Goal: Task Accomplishment & Management: Manage account settings

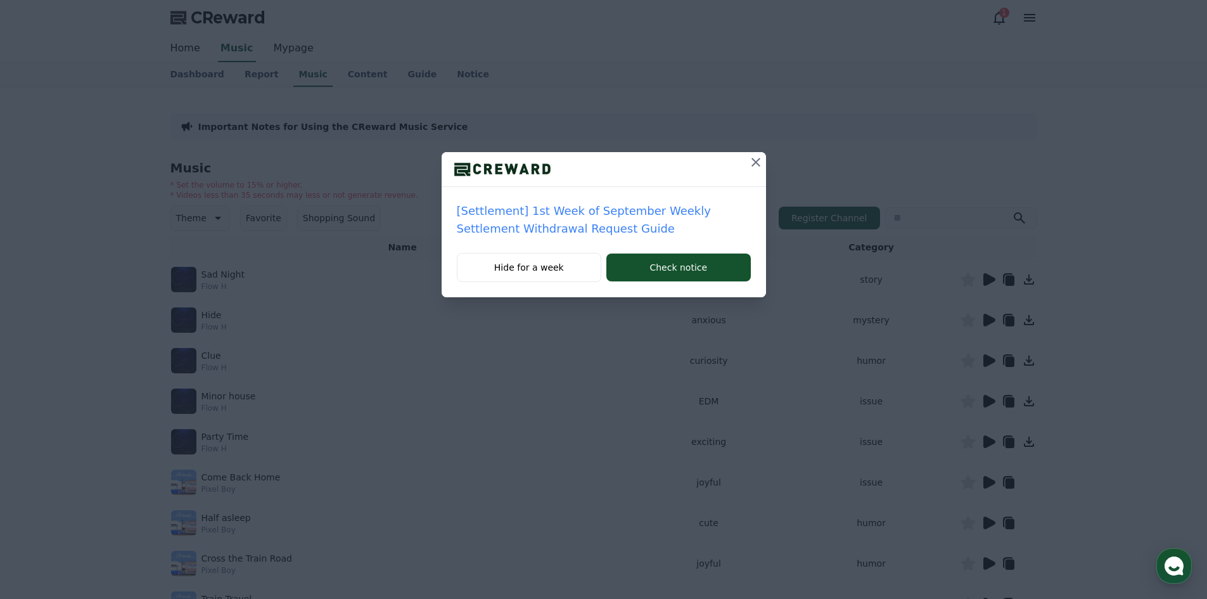
click at [757, 155] on icon at bounding box center [755, 162] width 15 height 15
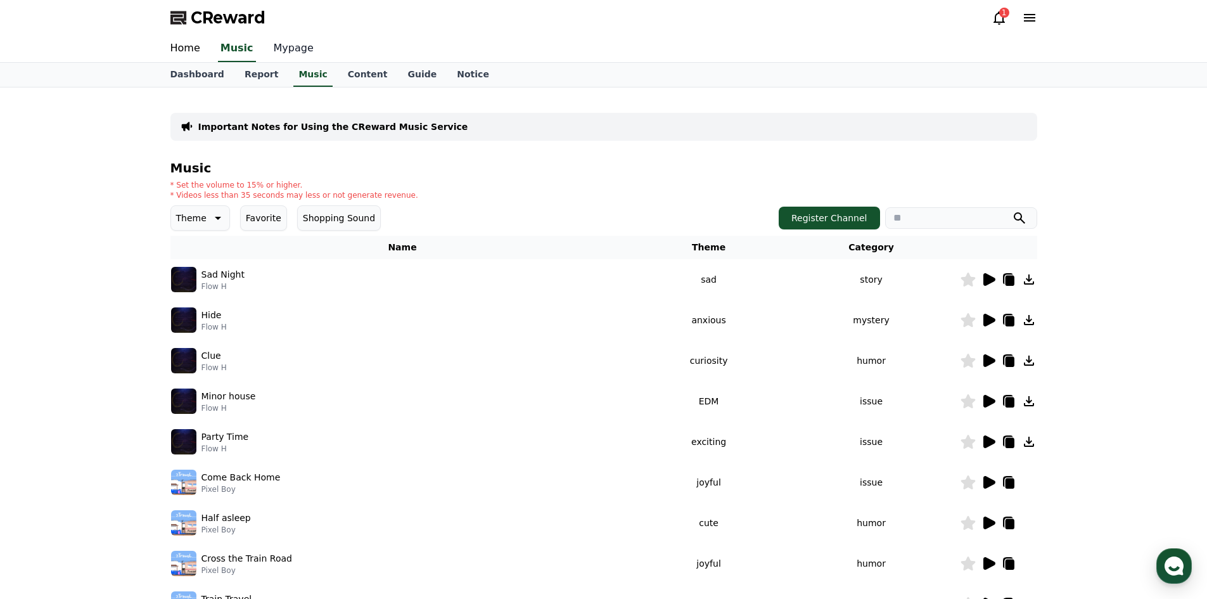
click at [272, 46] on link "Mypage" at bounding box center [294, 48] width 60 height 27
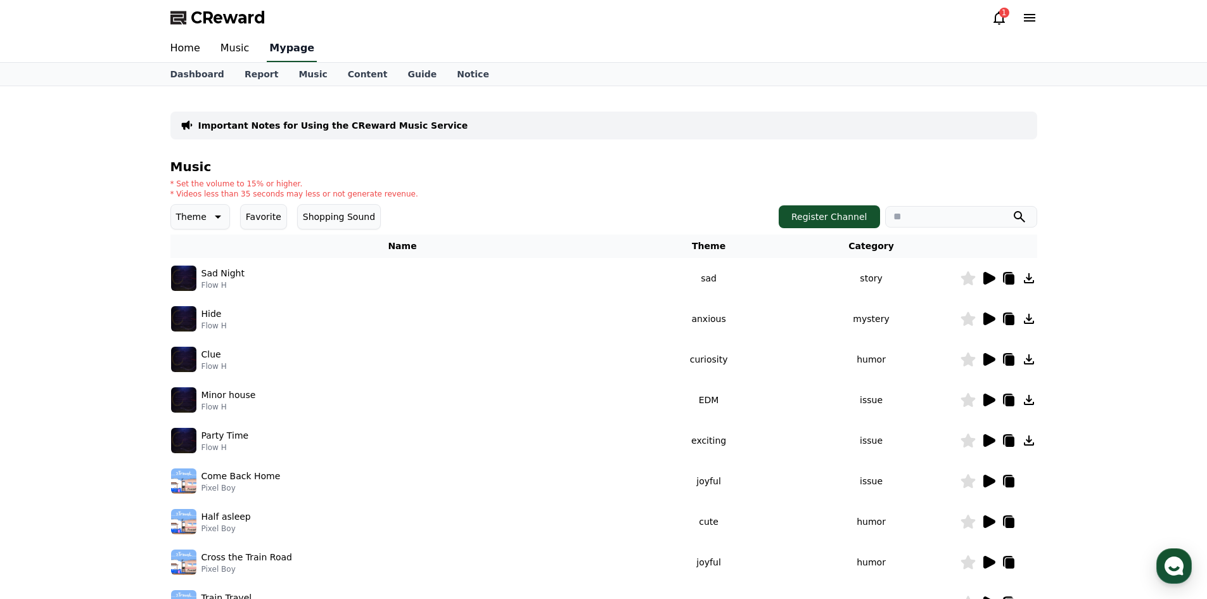
select select "**********"
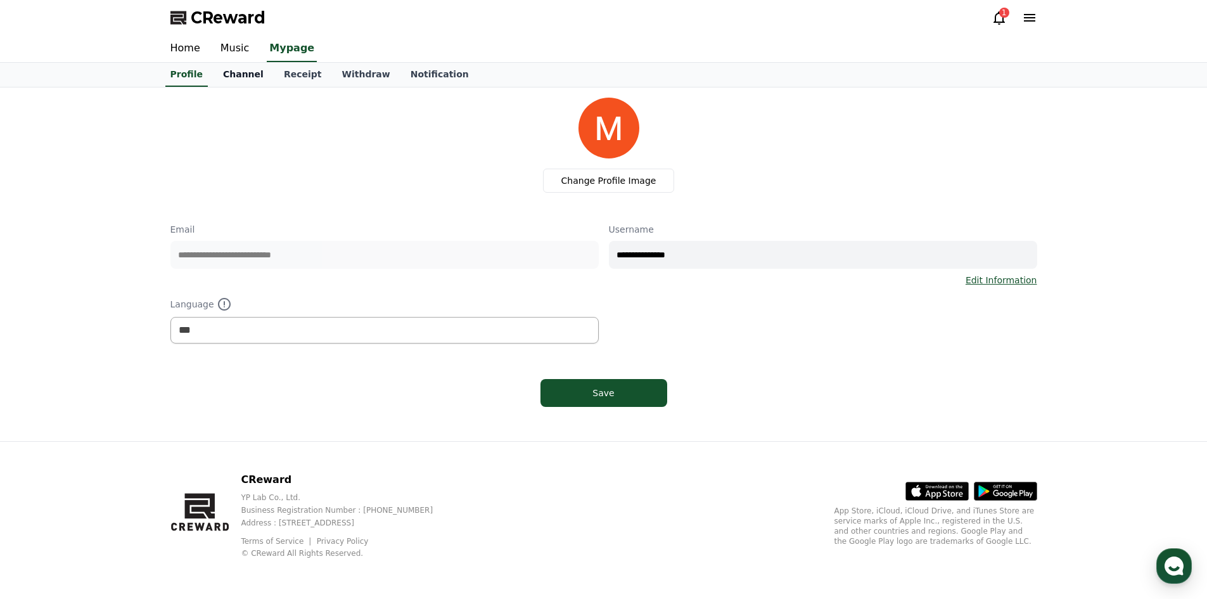
click at [227, 67] on link "Channel" at bounding box center [243, 75] width 61 height 24
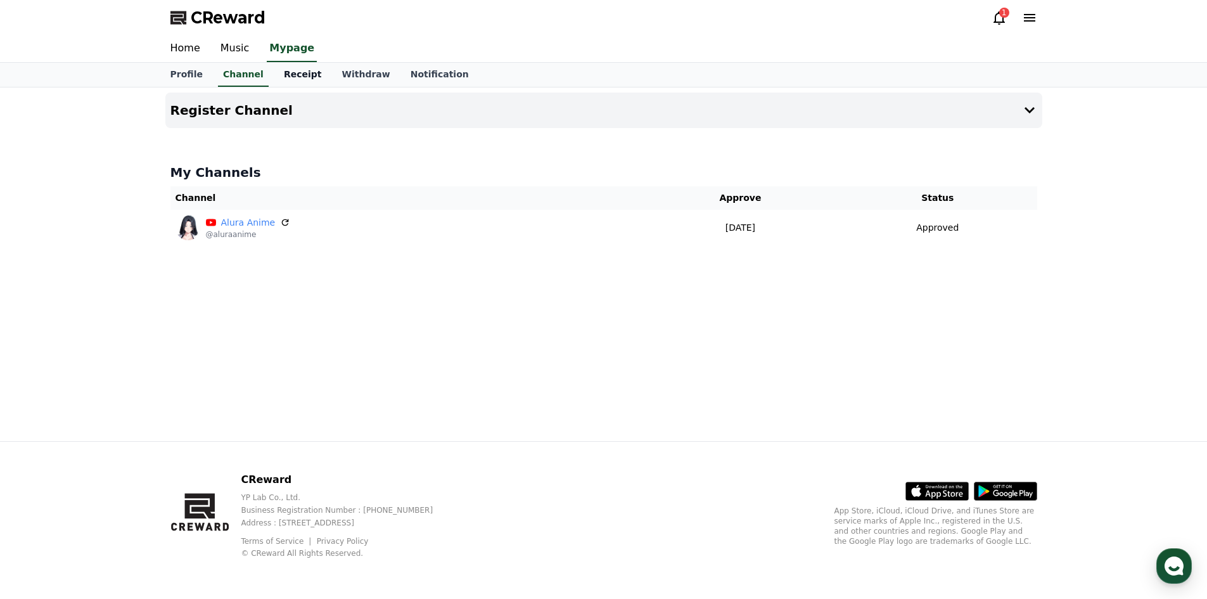
click at [274, 73] on link "Receipt" at bounding box center [303, 75] width 58 height 24
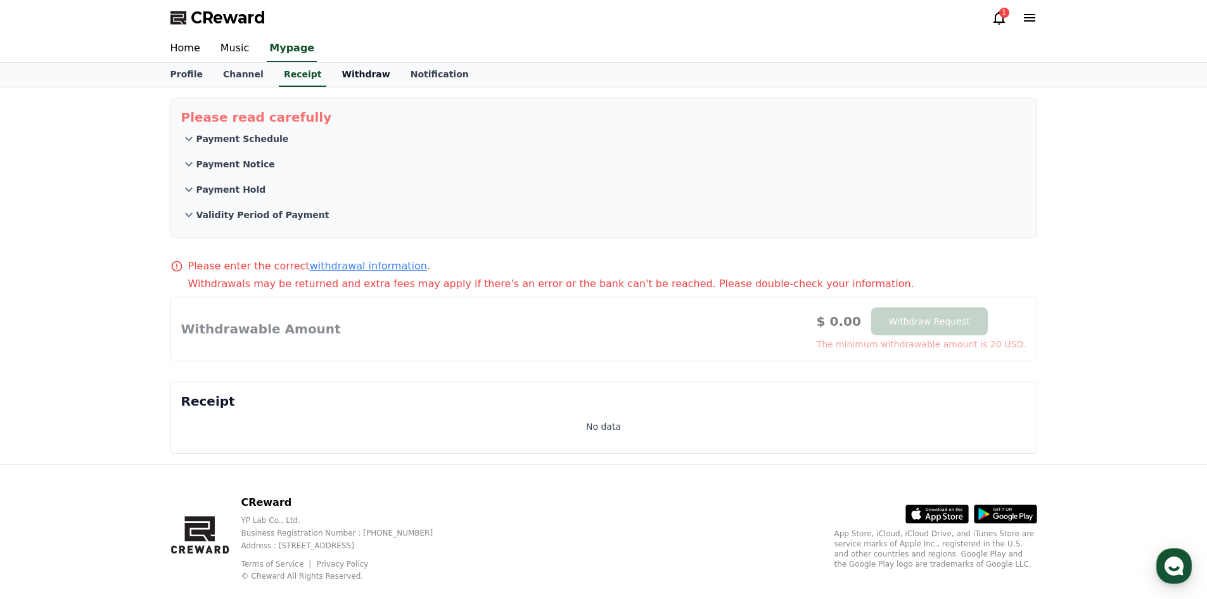
click at [335, 76] on link "Withdraw" at bounding box center [365, 75] width 68 height 24
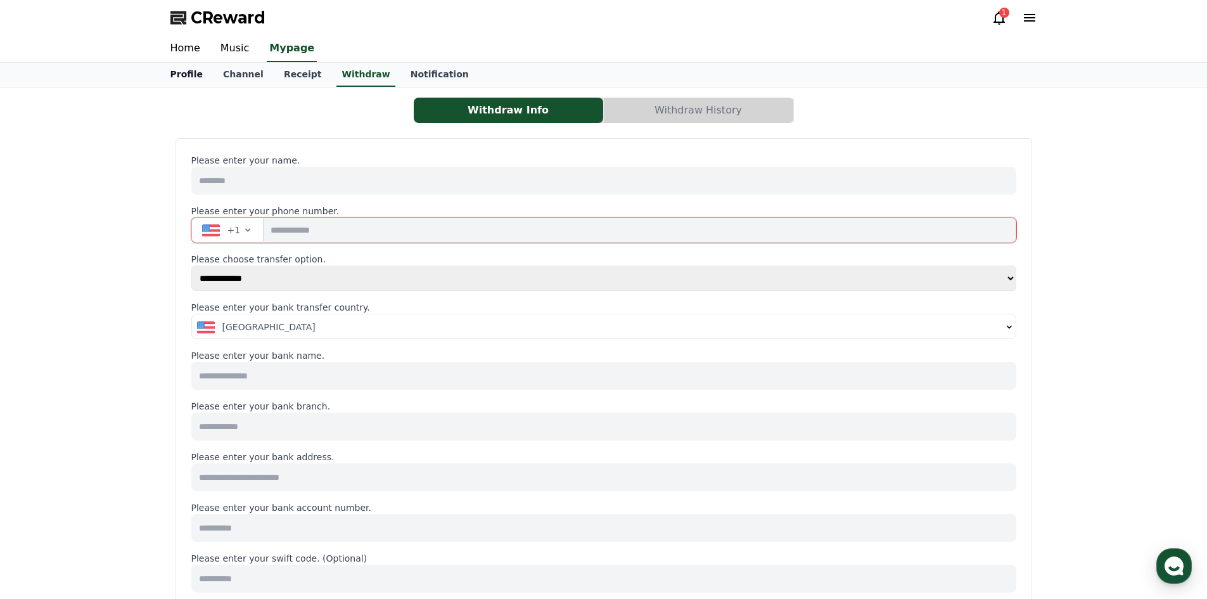
click at [201, 76] on link "Profile" at bounding box center [186, 75] width 53 height 24
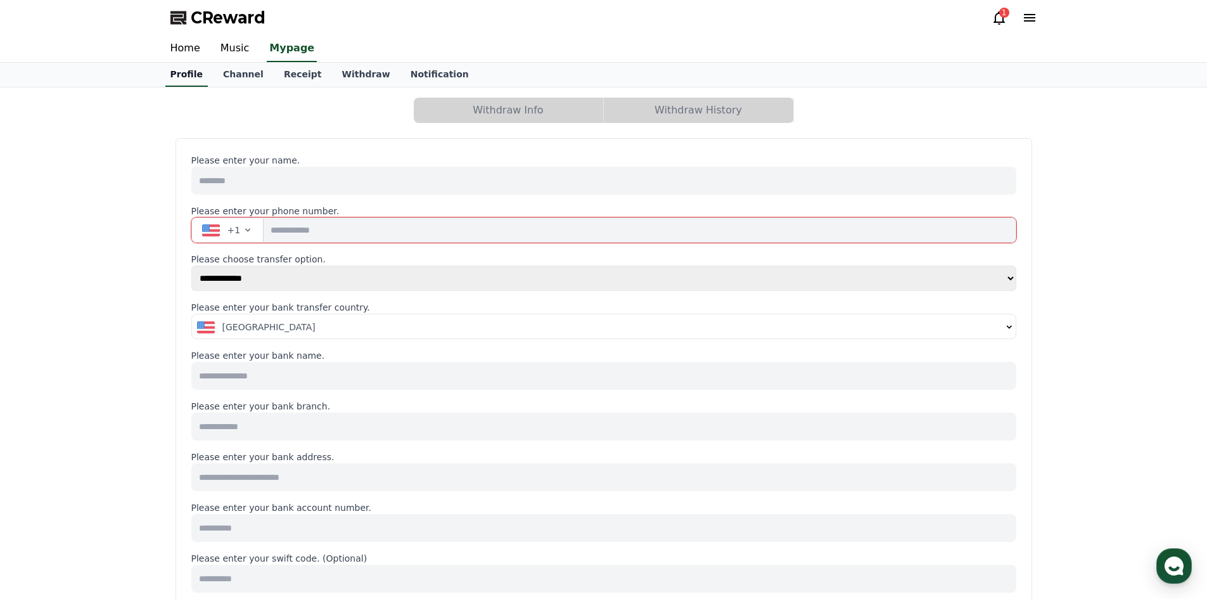
select select "**********"
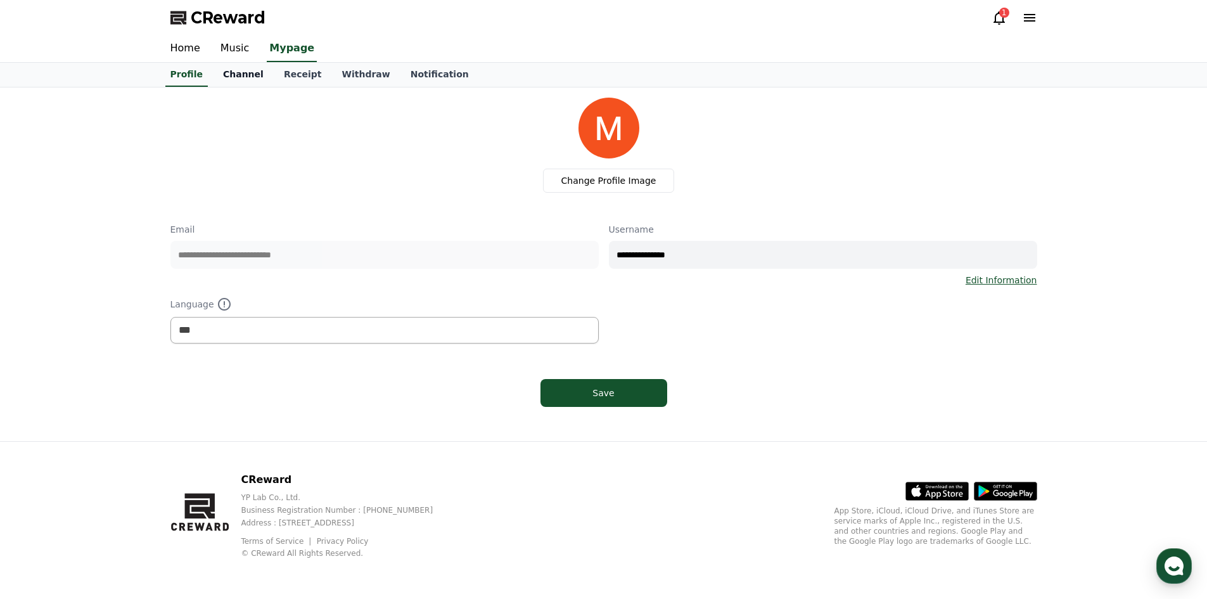
click at [256, 77] on link "Channel" at bounding box center [243, 75] width 61 height 24
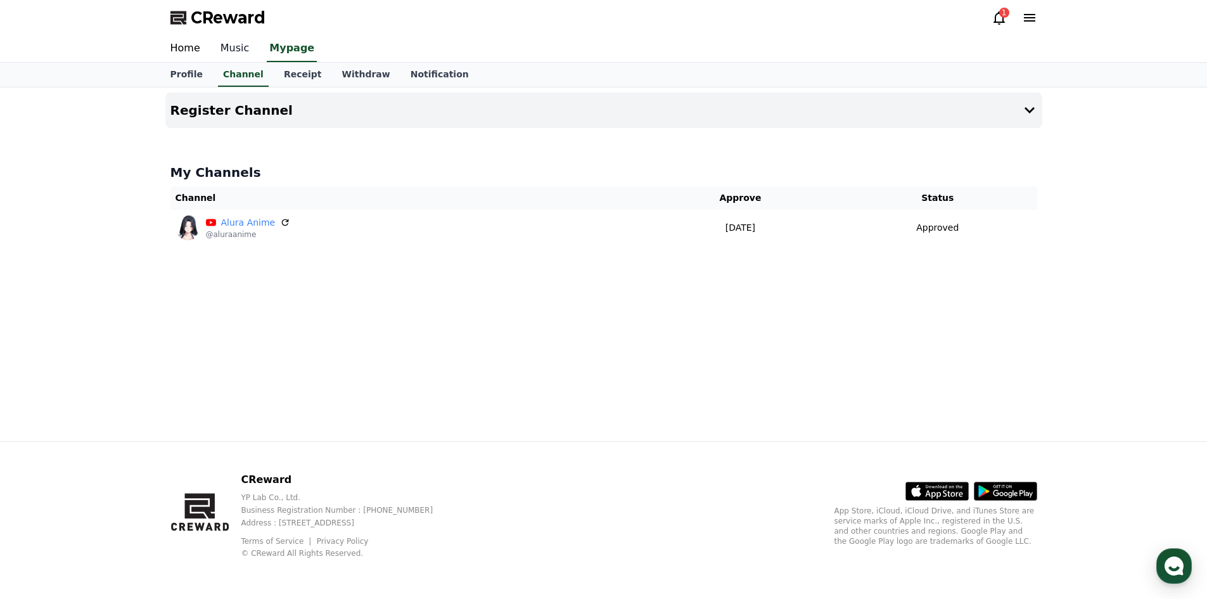
click at [233, 53] on link "Music" at bounding box center [234, 48] width 49 height 27
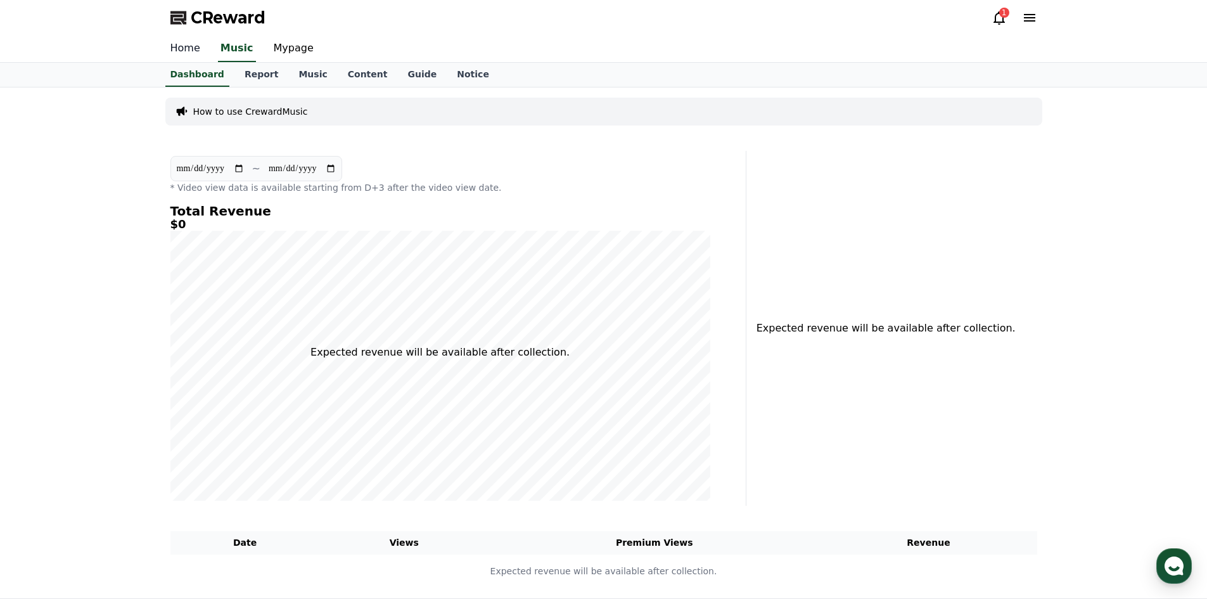
click at [187, 47] on link "Home" at bounding box center [185, 48] width 50 height 27
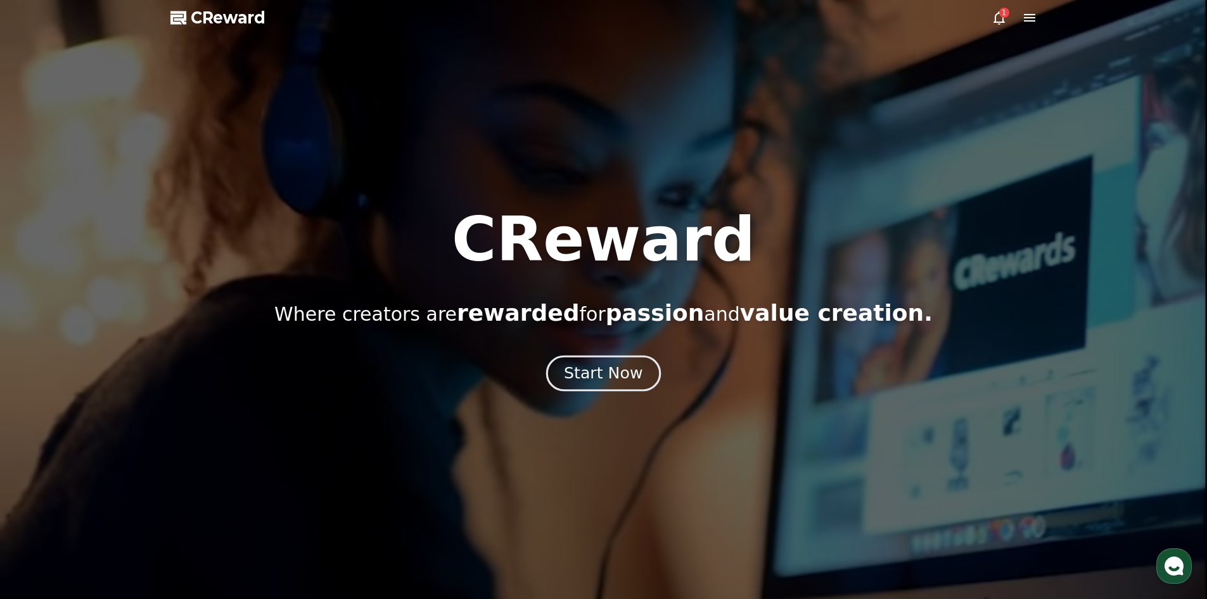
click at [581, 372] on div "Start Now" at bounding box center [603, 373] width 79 height 22
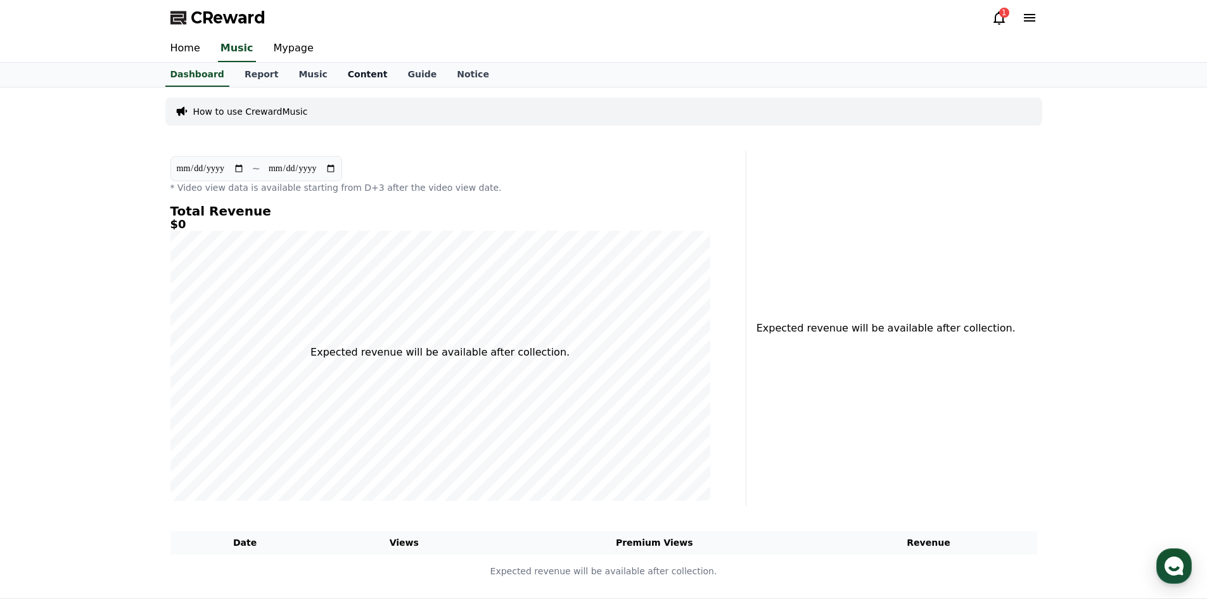
click at [342, 79] on link "Content" at bounding box center [368, 75] width 60 height 24
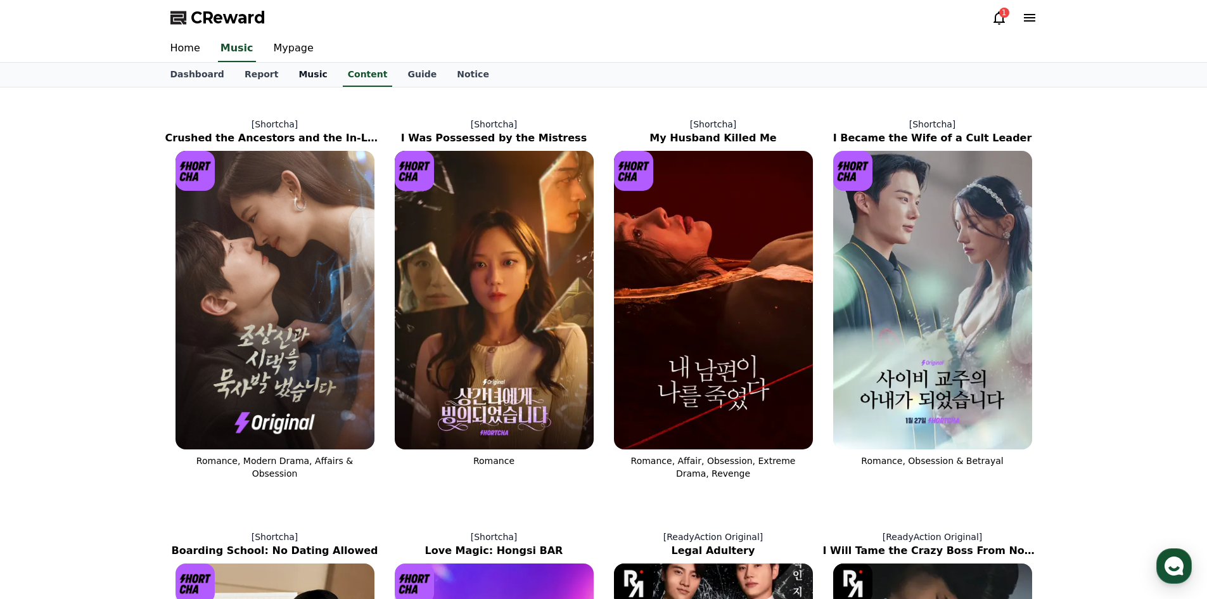
click at [302, 82] on link "Music" at bounding box center [312, 75] width 49 height 24
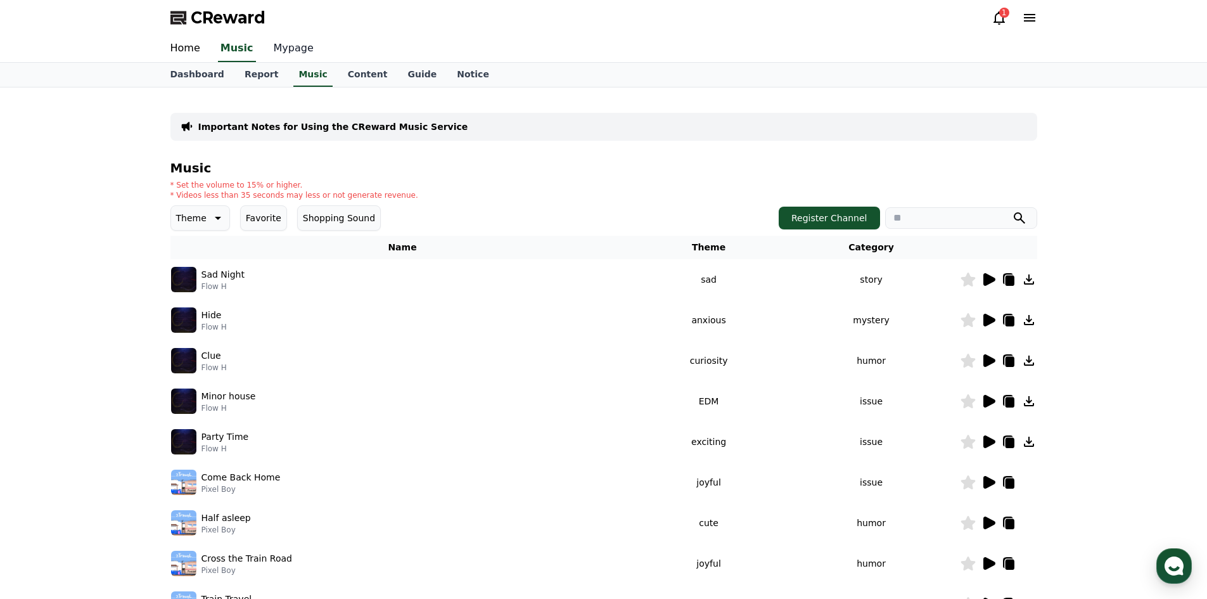
click at [269, 44] on link "Mypage" at bounding box center [294, 48] width 60 height 27
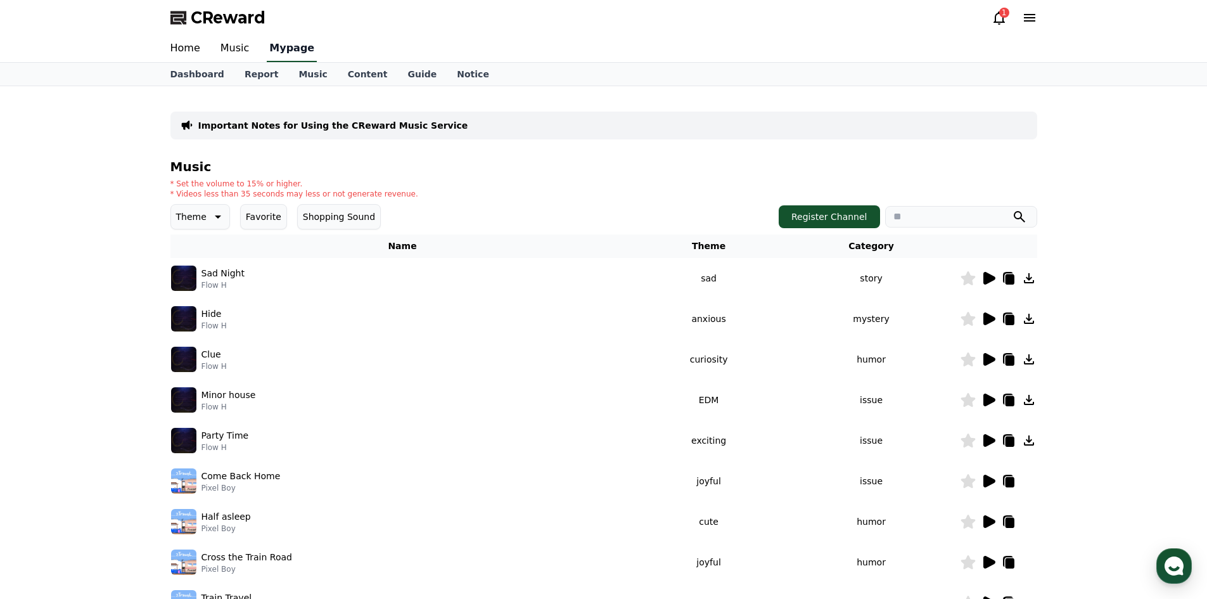
select select "**********"
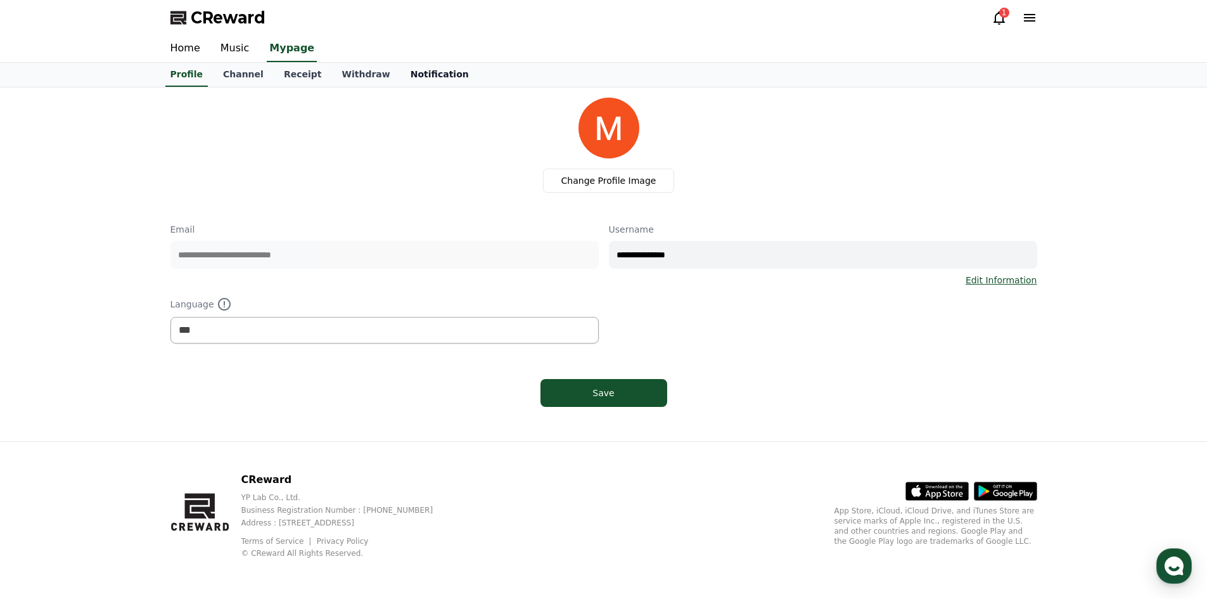
click at [406, 84] on link "Notification" at bounding box center [439, 75] width 79 height 24
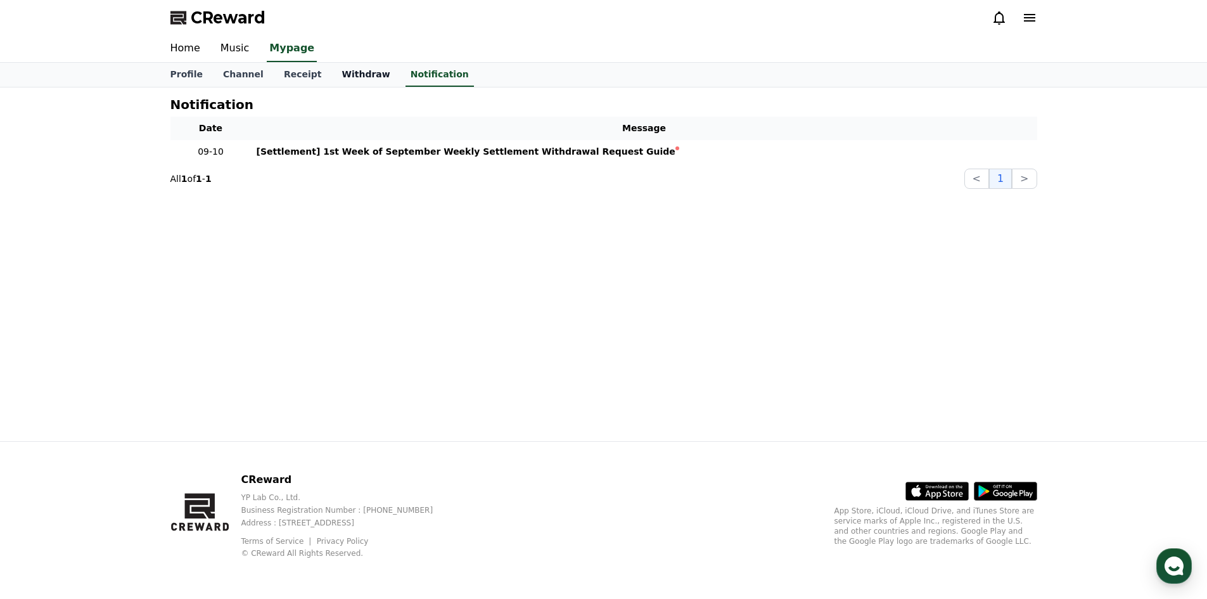
click at [336, 78] on link "Withdraw" at bounding box center [365, 75] width 68 height 24
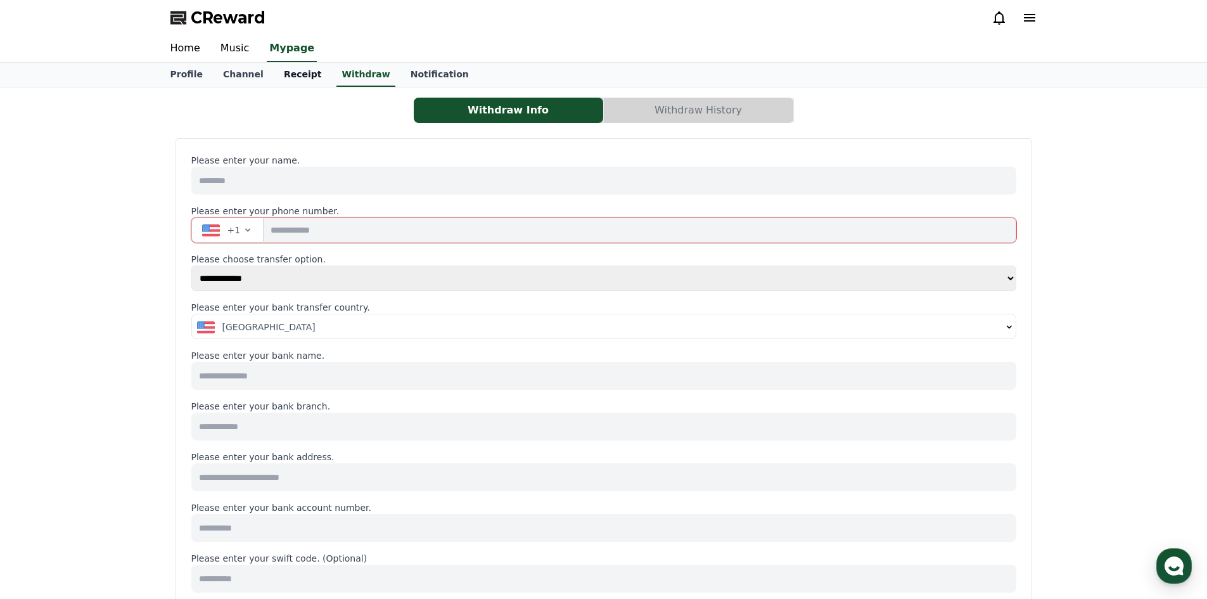
click at [292, 86] on link "Receipt" at bounding box center [303, 75] width 58 height 24
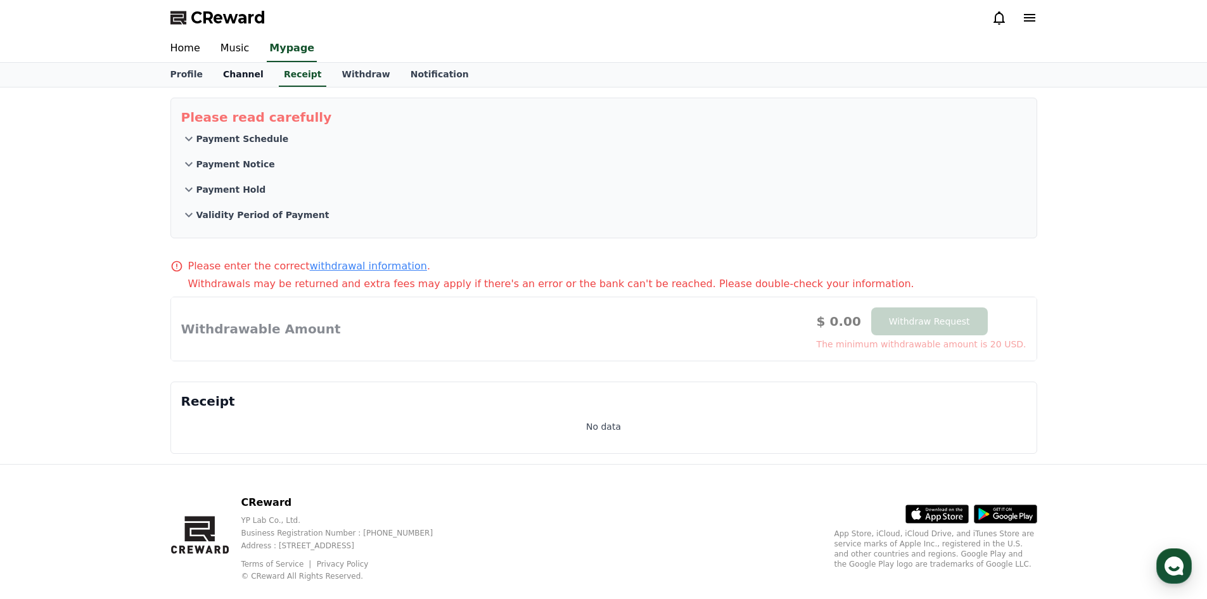
click at [241, 64] on link "Channel" at bounding box center [243, 75] width 61 height 24
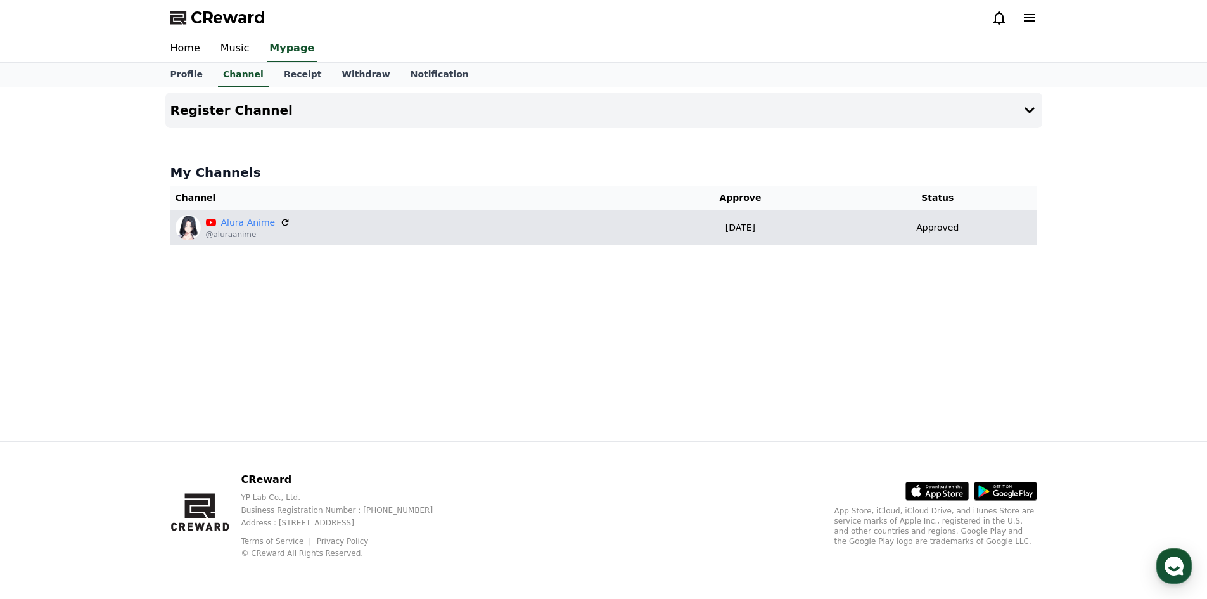
click at [315, 216] on div "Alura Anime @aluraanime" at bounding box center [407, 227] width 462 height 25
click at [323, 234] on div "Alura Anime @aluraanime" at bounding box center [407, 227] width 462 height 25
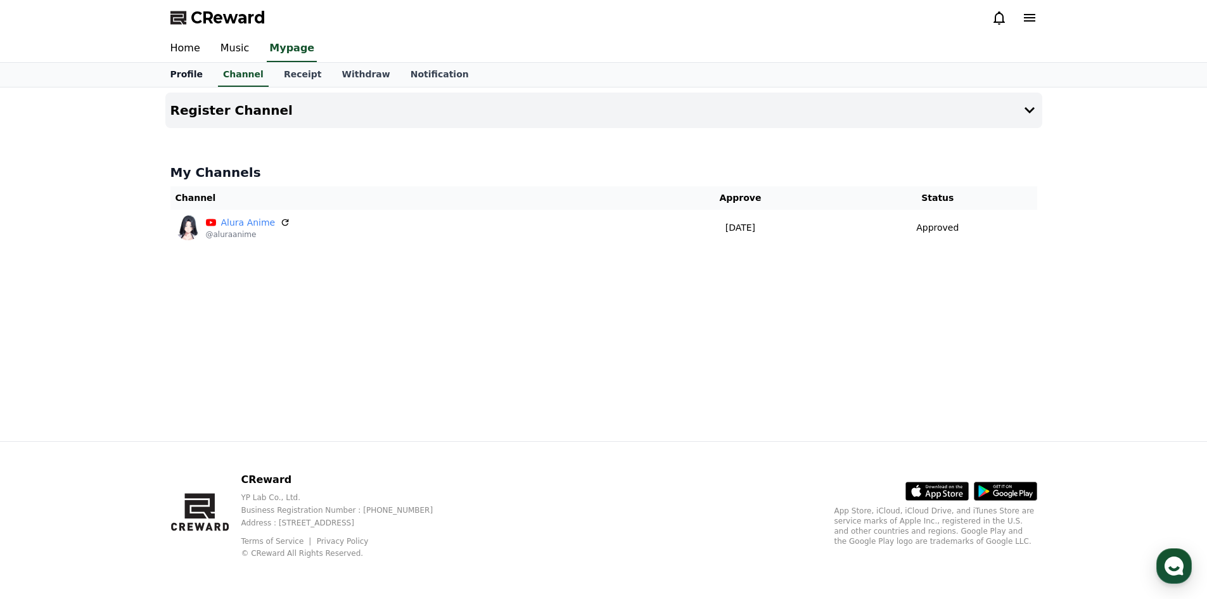
click at [177, 77] on link "Profile" at bounding box center [186, 75] width 53 height 24
select select "**********"
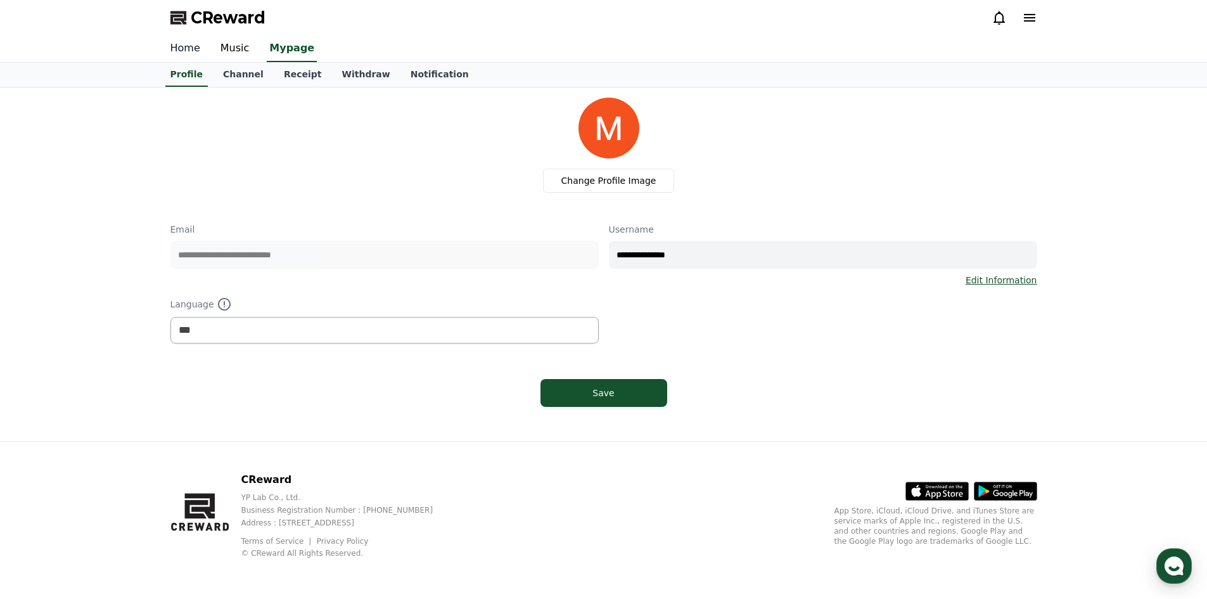
click at [170, 48] on link "Home" at bounding box center [185, 48] width 50 height 27
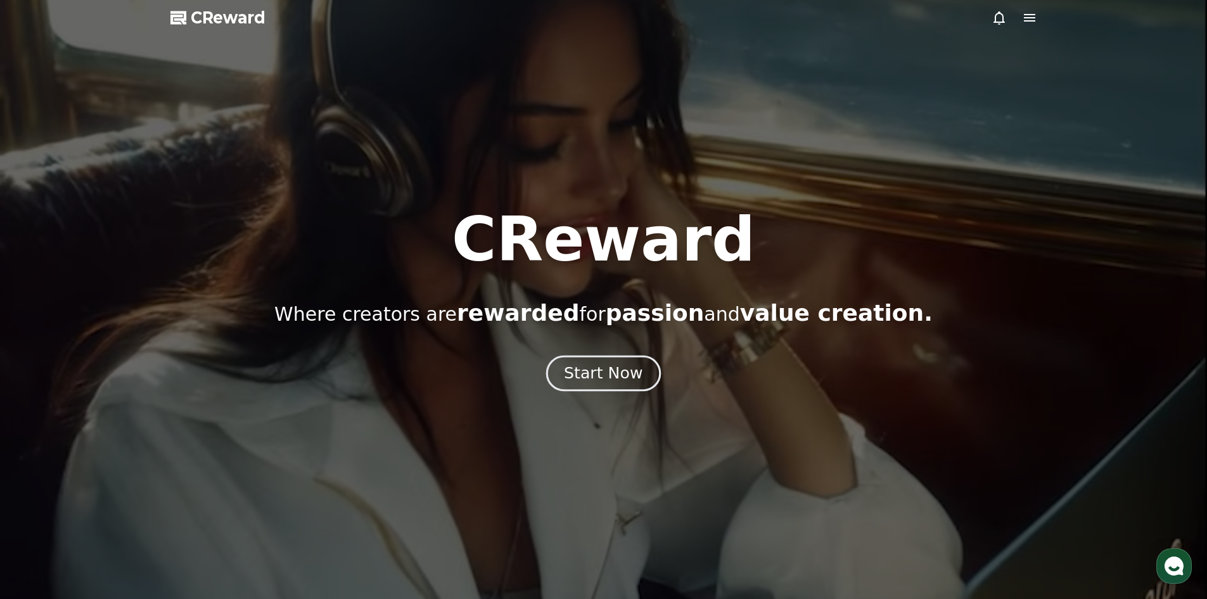
click at [597, 382] on div "Start Now" at bounding box center [603, 373] width 79 height 22
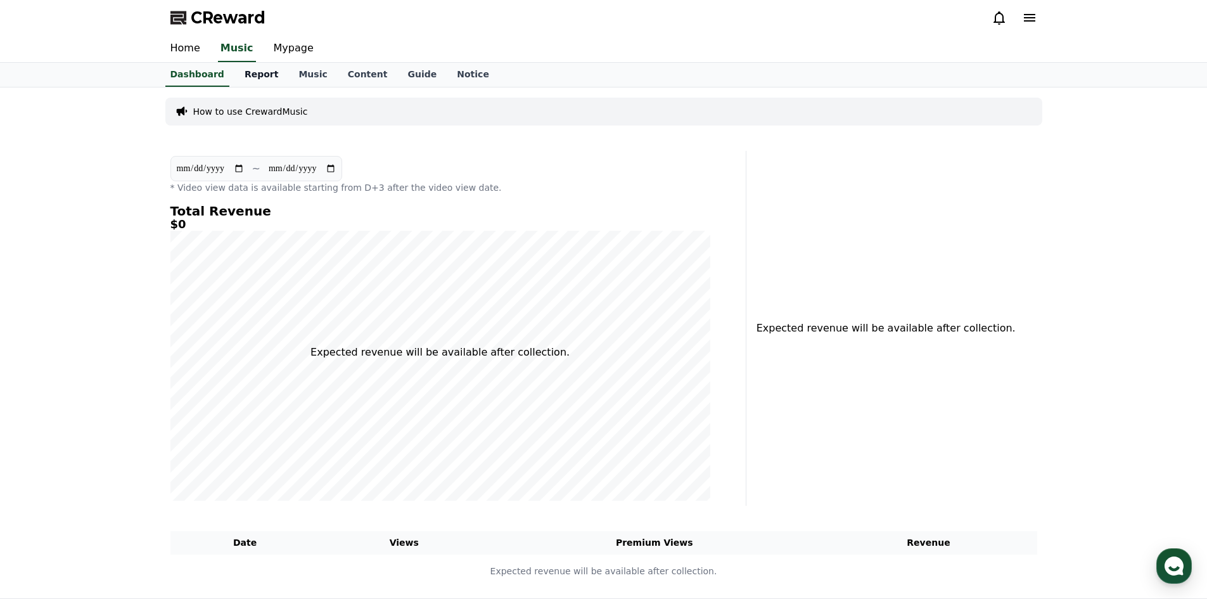
click at [253, 71] on link "Report" at bounding box center [261, 75] width 54 height 24
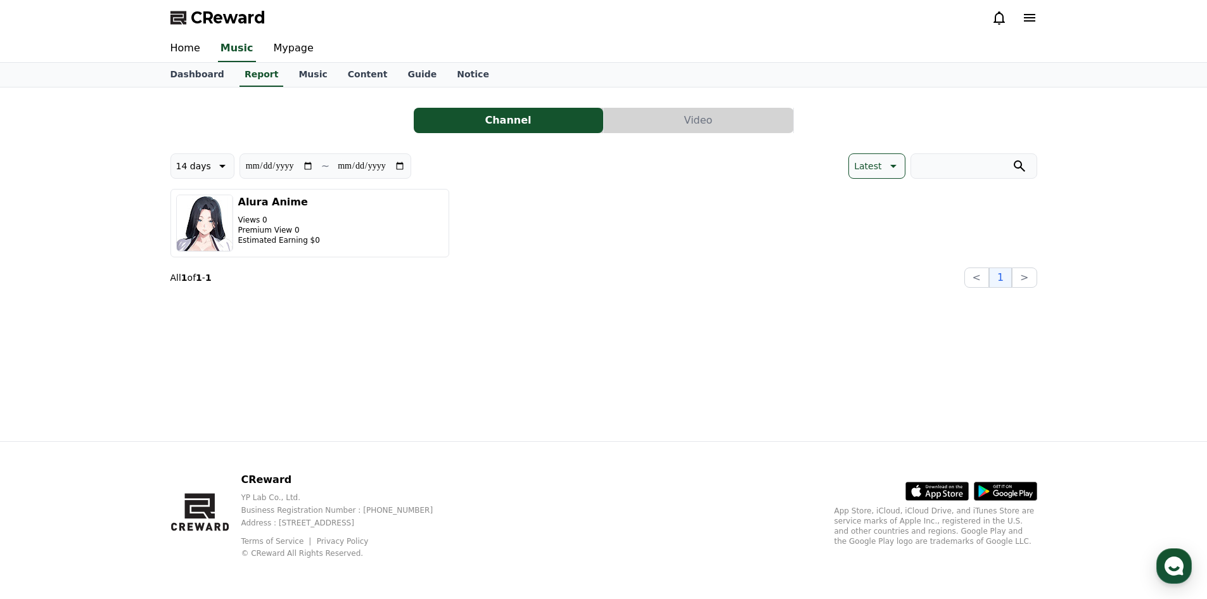
click at [214, 168] on icon at bounding box center [221, 165] width 15 height 15
click at [185, 196] on button "Latest" at bounding box center [189, 198] width 37 height 28
type input "**********"
click at [681, 119] on button "Video" at bounding box center [698, 120] width 189 height 25
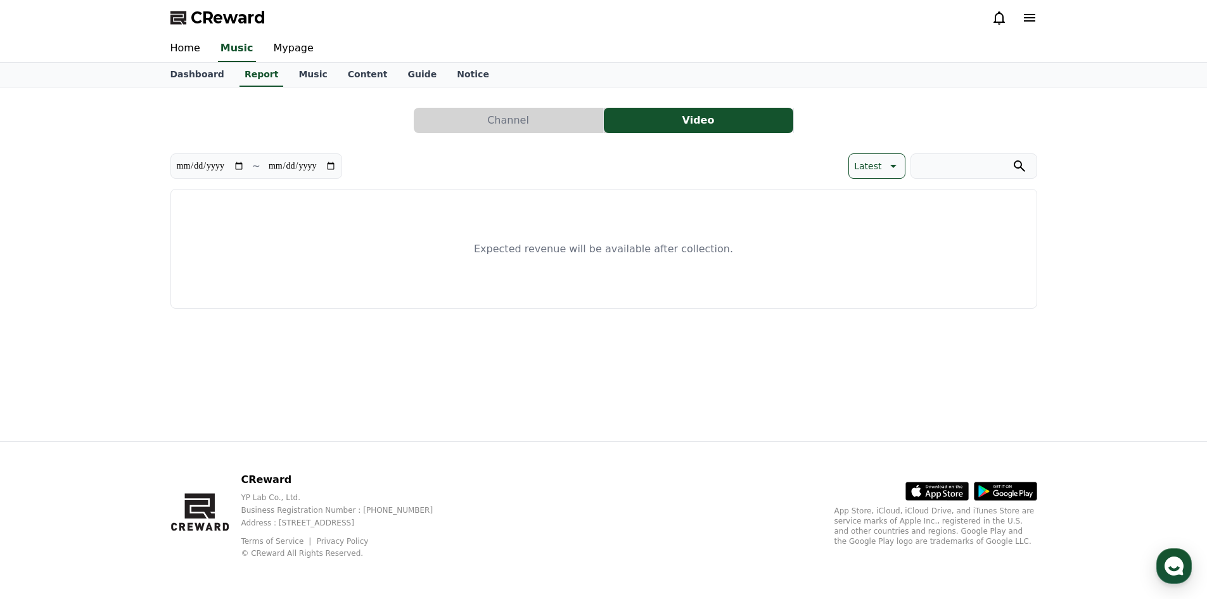
click at [561, 227] on div "Expected revenue will be available after collection." at bounding box center [603, 249] width 867 height 120
click at [449, 205] on div "Expected revenue will be available after collection." at bounding box center [603, 249] width 867 height 120
click at [891, 174] on button "Latest" at bounding box center [876, 165] width 56 height 25
click at [872, 237] on button "View Count" at bounding box center [879, 231] width 60 height 28
click at [297, 80] on link "Music" at bounding box center [312, 75] width 49 height 24
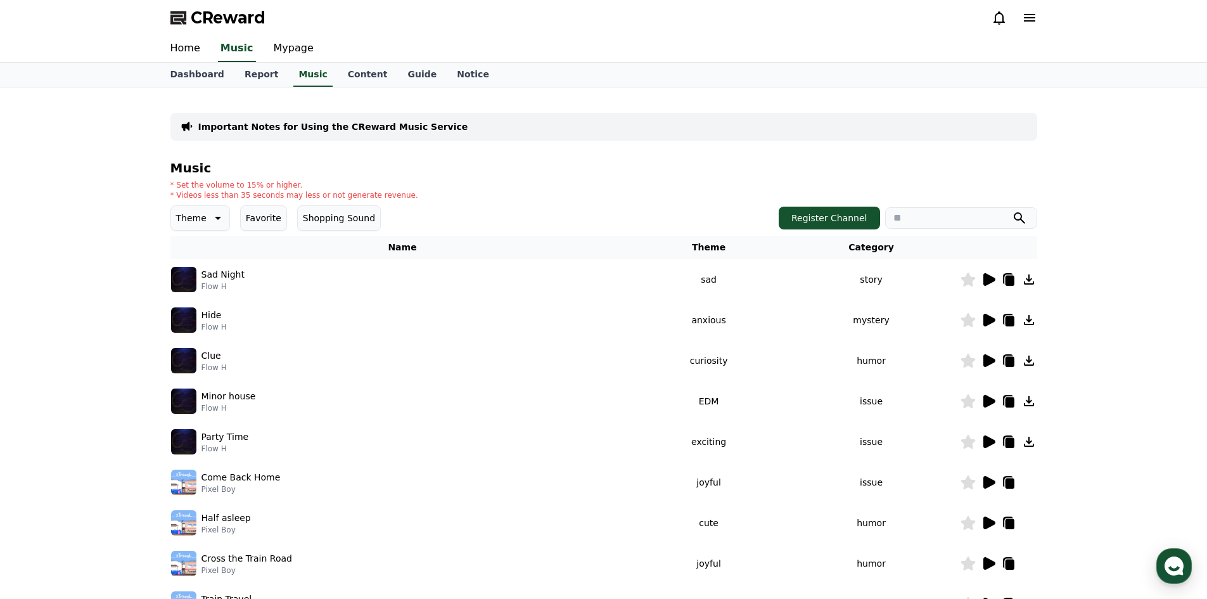
click at [354, 122] on p "Important Notes for Using the CReward Music Service" at bounding box center [333, 126] width 270 height 13
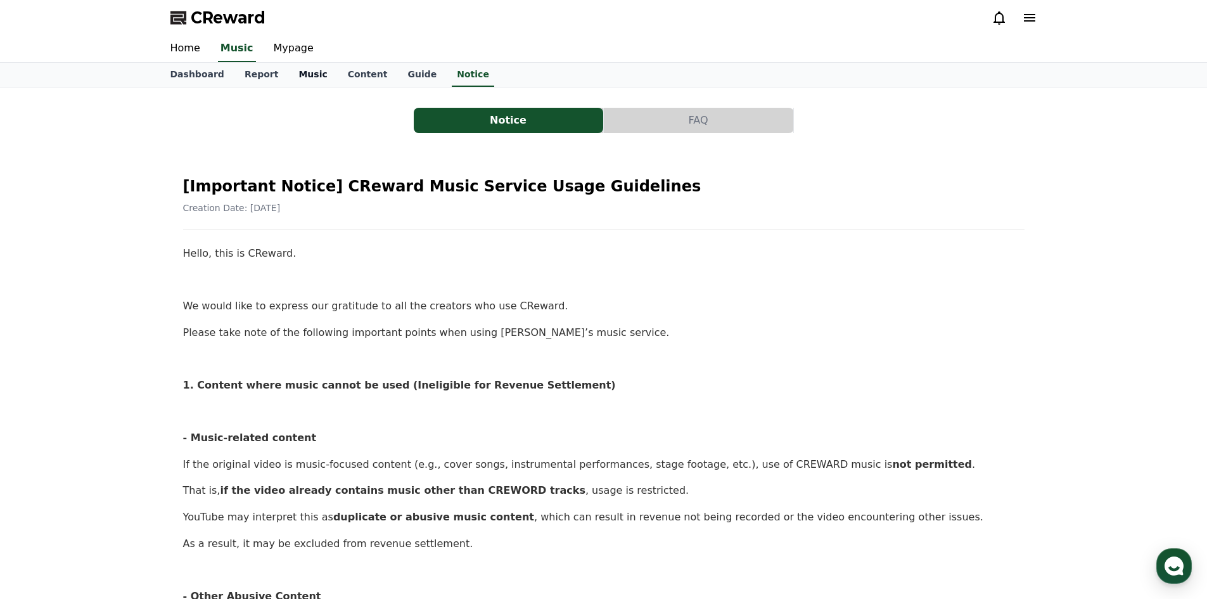
click at [306, 86] on div "Dashboard Report Music Content Guide Notice" at bounding box center [603, 75] width 1207 height 25
click at [306, 86] on link "Music" at bounding box center [312, 75] width 49 height 24
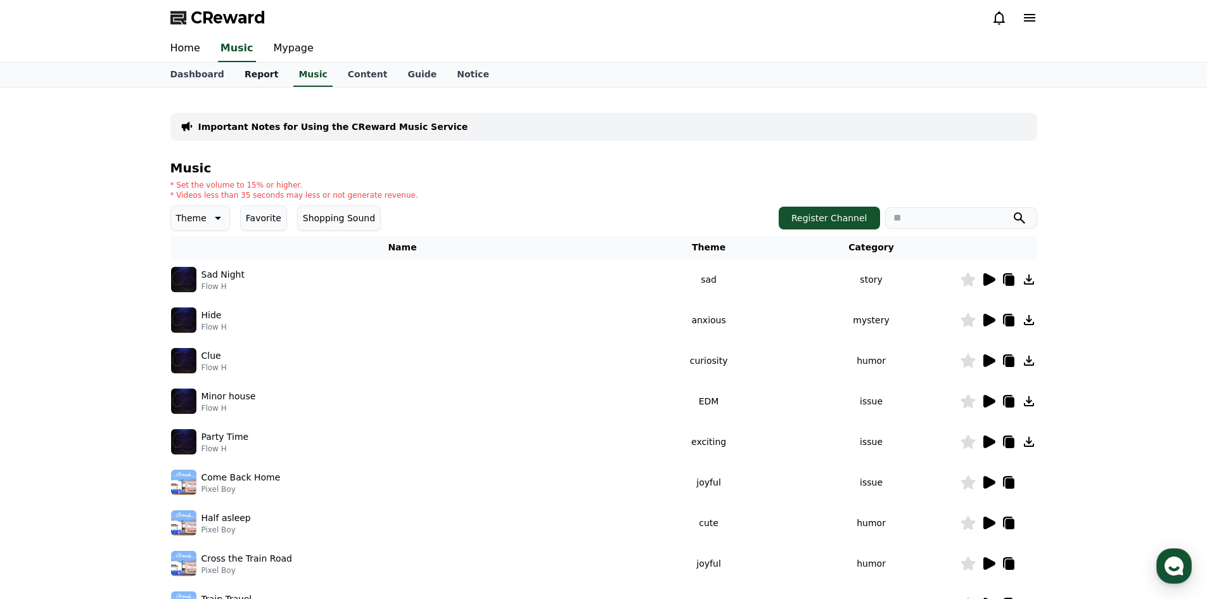
click at [252, 79] on link "Report" at bounding box center [261, 75] width 54 height 24
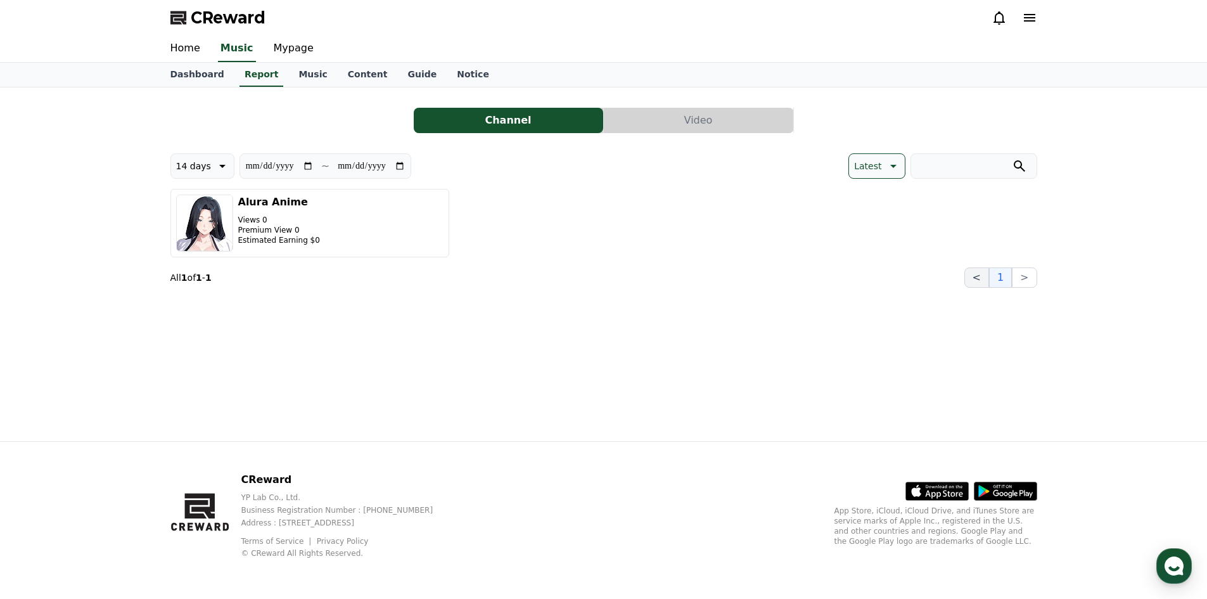
click at [984, 276] on button "<" at bounding box center [976, 277] width 25 height 20
click at [1029, 279] on button ">" at bounding box center [1024, 277] width 25 height 20
click at [190, 70] on link "Dashboard" at bounding box center [197, 75] width 74 height 24
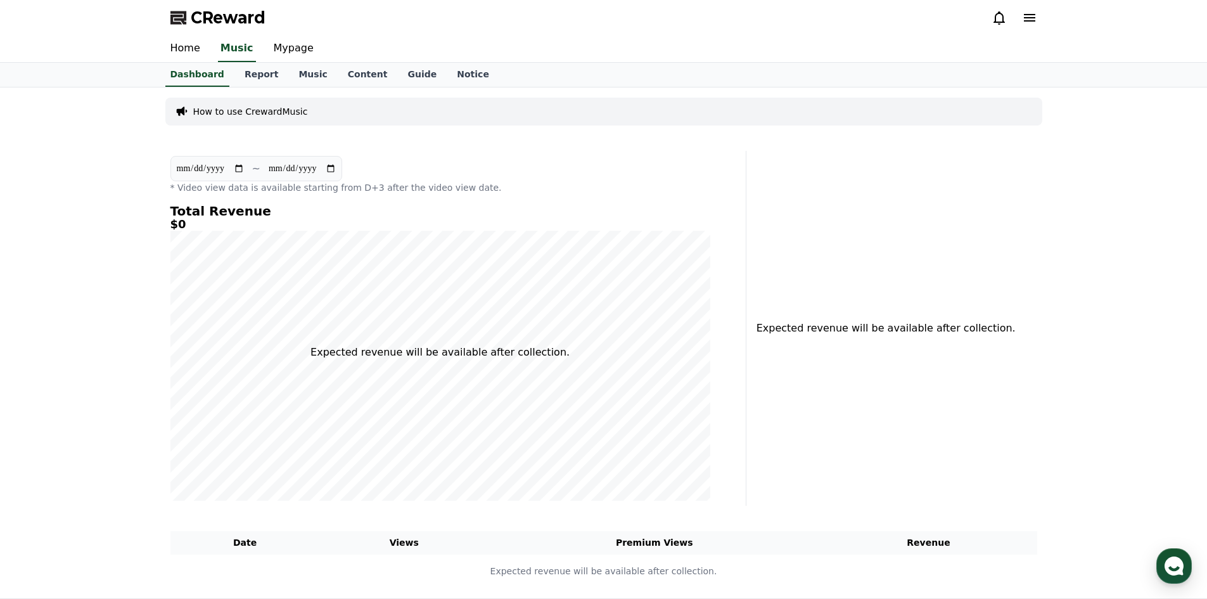
click at [322, 163] on input "**********" at bounding box center [302, 169] width 68 height 14
click at [257, 179] on section "**********" at bounding box center [256, 168] width 172 height 25
click at [231, 172] on input "**********" at bounding box center [210, 169] width 68 height 14
click at [262, 94] on div "How to use CrewardMusic" at bounding box center [603, 112] width 877 height 38
click at [279, 54] on link "Mypage" at bounding box center [294, 48] width 60 height 27
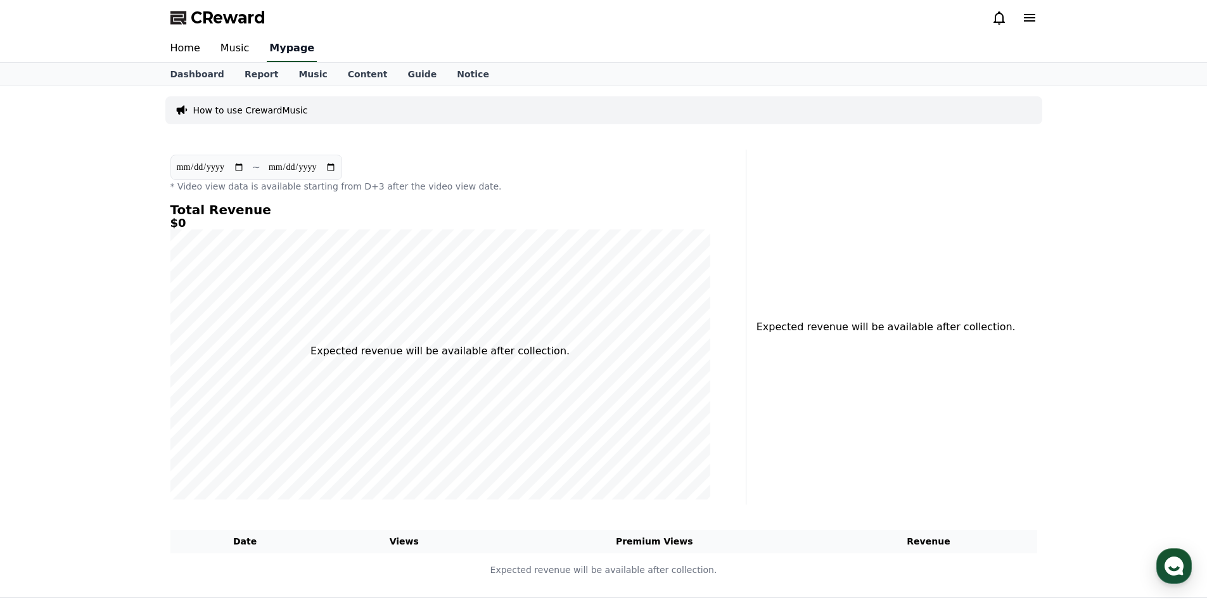
select select "**********"
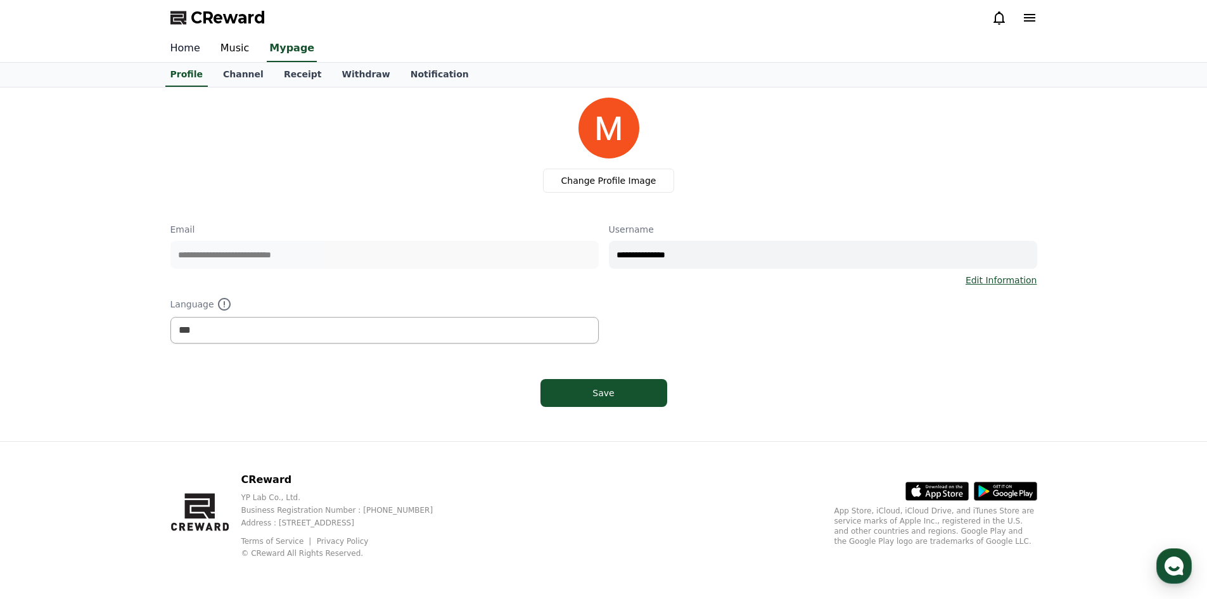
click at [188, 54] on link "Home" at bounding box center [185, 48] width 50 height 27
